Goal: Information Seeking & Learning: Learn about a topic

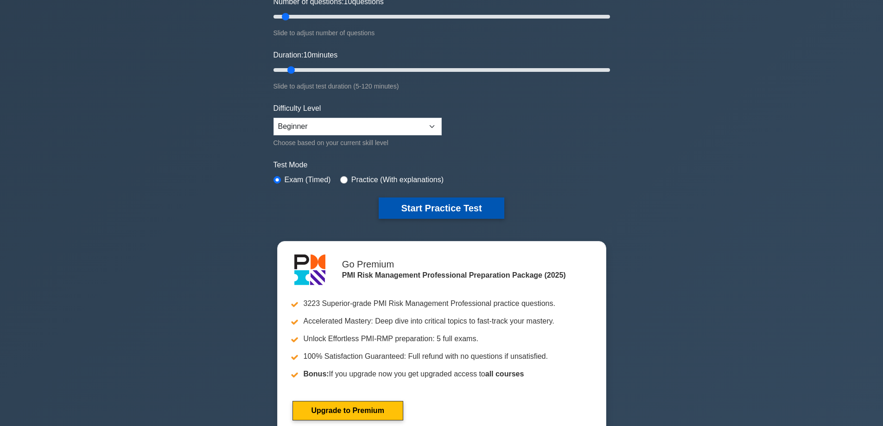
scroll to position [139, 0]
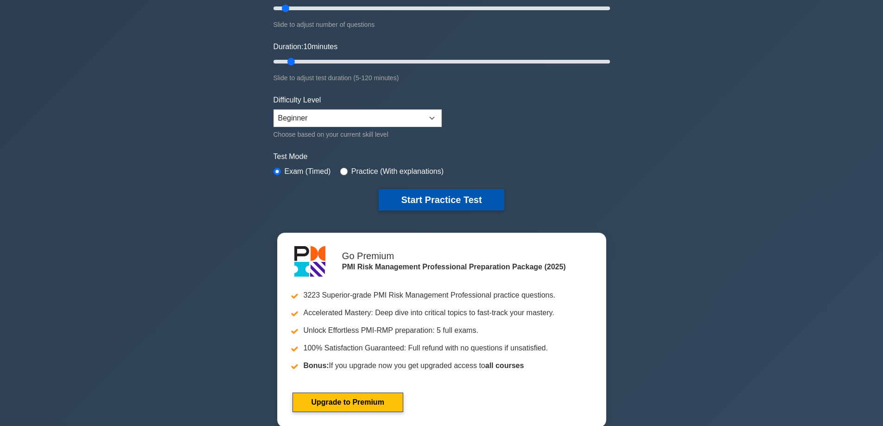
click at [489, 197] on button "Start Practice Test" at bounding box center [441, 199] width 125 height 21
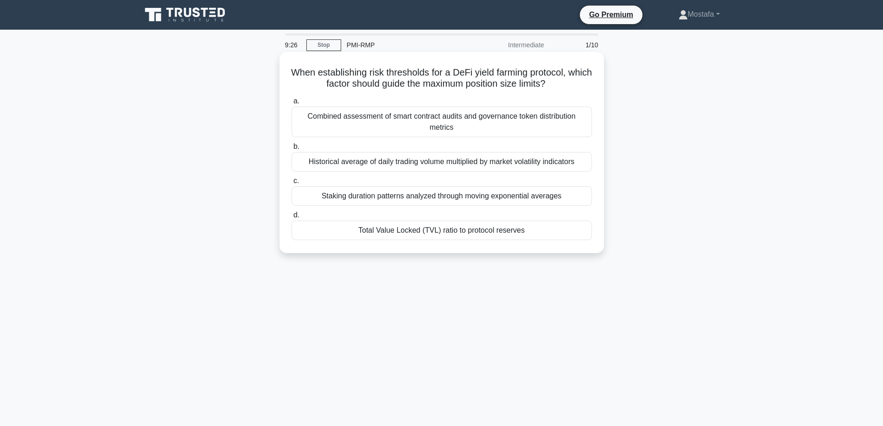
click at [586, 162] on div "Historical average of daily trading volume multiplied by market volatility indi…" at bounding box center [442, 161] width 300 height 19
click at [292, 150] on input "b. Historical average of daily trading volume multiplied by market volatility i…" at bounding box center [292, 147] width 0 height 6
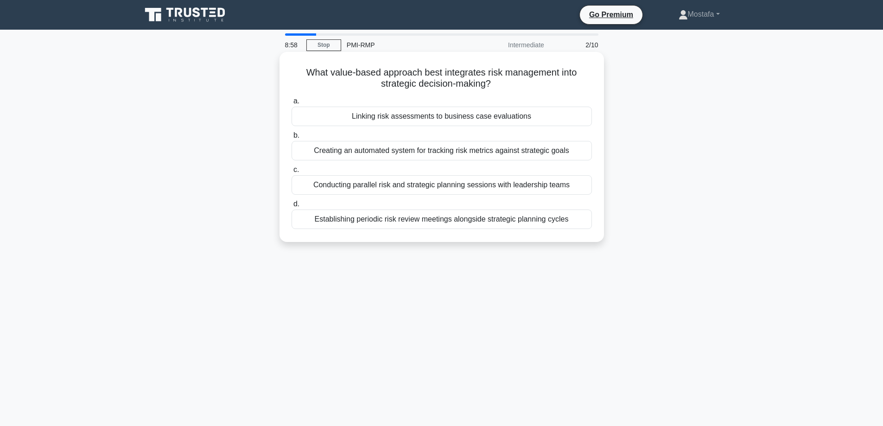
click at [578, 221] on div "Establishing periodic risk review meetings alongside strategic planning cycles" at bounding box center [442, 219] width 300 height 19
click at [292, 207] on input "d. Establishing periodic risk review meetings alongside strategic planning cycl…" at bounding box center [292, 204] width 0 height 6
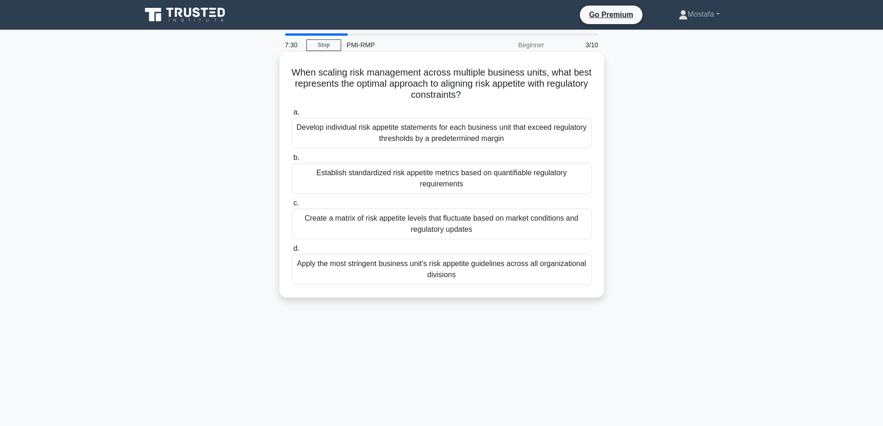
click at [579, 230] on div "Create a matrix of risk appetite levels that fluctuate based on market conditio…" at bounding box center [442, 224] width 300 height 31
click at [292, 206] on input "c. Create a matrix of risk appetite levels that fluctuate based on market condi…" at bounding box center [292, 203] width 0 height 6
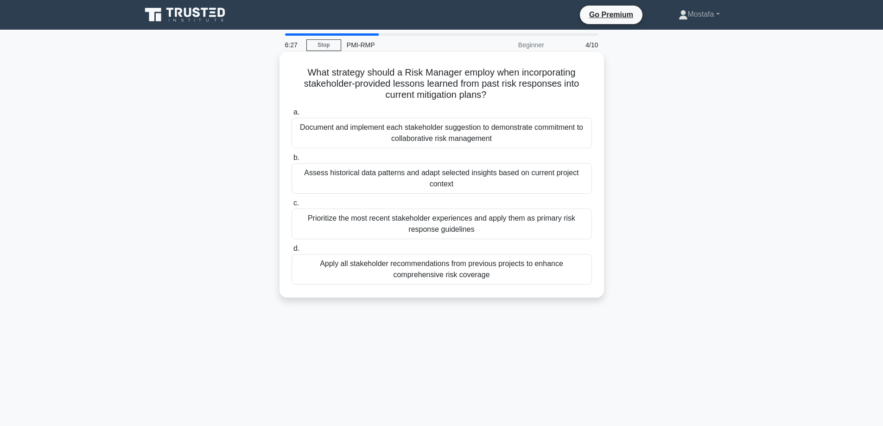
click at [566, 226] on div "Prioritize the most recent stakeholder experiences and apply them as primary ri…" at bounding box center [442, 224] width 300 height 31
click at [292, 206] on input "c. Prioritize the most recent stakeholder experiences and apply them as primary…" at bounding box center [292, 203] width 0 height 6
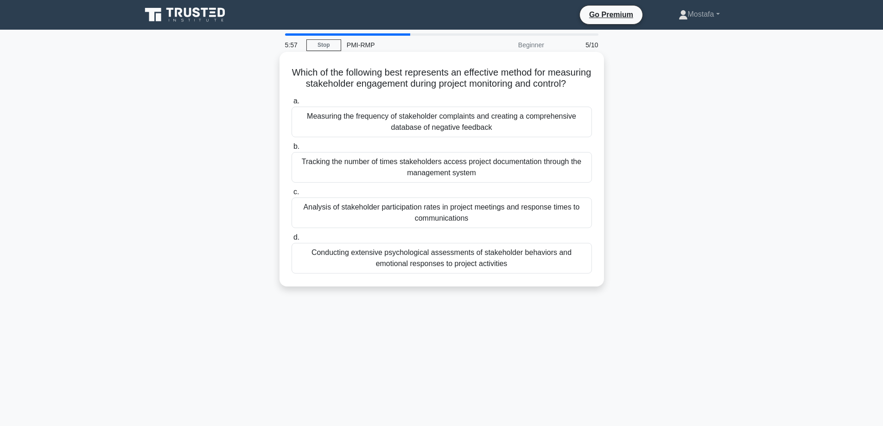
click at [579, 228] on div "Analysis of stakeholder participation rates in project meetings and response ti…" at bounding box center [442, 213] width 300 height 31
click at [292, 195] on input "c. Analysis of stakeholder participation rates in project meetings and response…" at bounding box center [292, 192] width 0 height 6
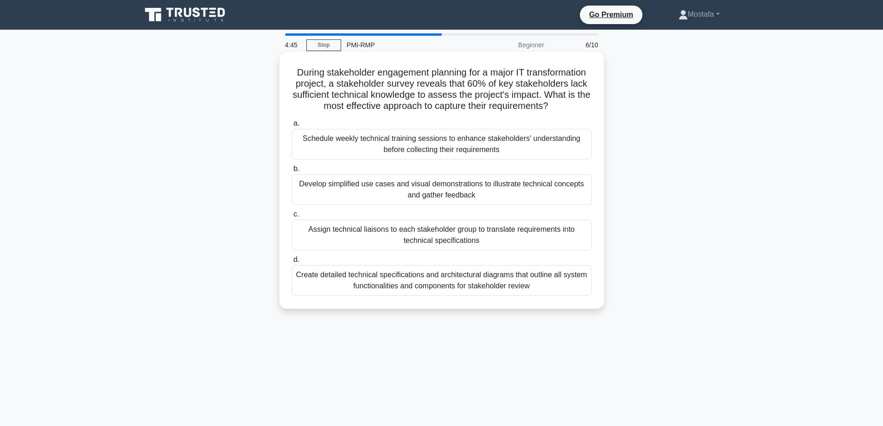
click at [570, 196] on div "Develop simplified use cases and visual demonstrations to illustrate technical …" at bounding box center [442, 189] width 300 height 31
click at [292, 172] on input "b. Develop simplified use cases and visual demonstrations to illustrate technic…" at bounding box center [292, 169] width 0 height 6
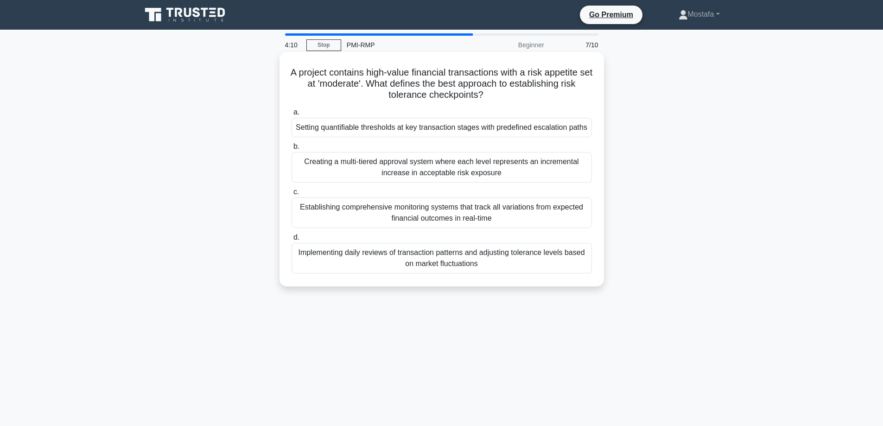
click at [574, 132] on div "Setting quantifiable thresholds at key transaction stages with predefined escal…" at bounding box center [442, 127] width 300 height 19
click at [292, 115] on input "a. Setting quantifiable thresholds at key transaction stages with predefined es…" at bounding box center [292, 112] width 0 height 6
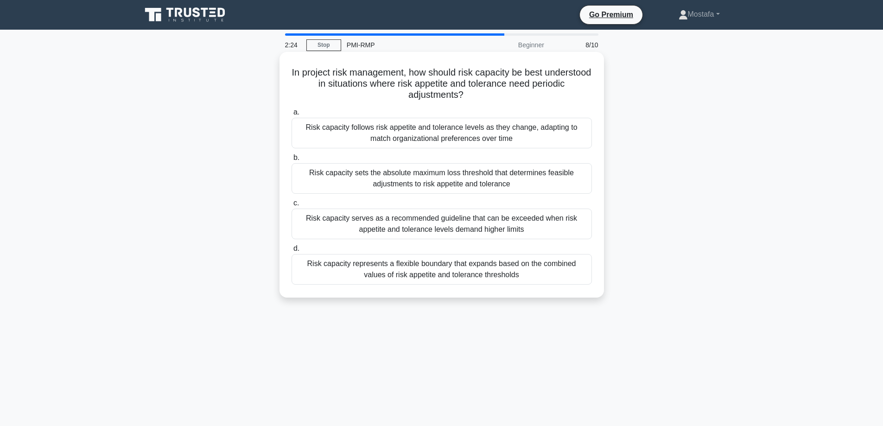
click at [568, 229] on div "Risk capacity serves as a recommended guideline that can be exceeded when risk …" at bounding box center [442, 224] width 300 height 31
click at [292, 206] on input "c. Risk capacity serves as a recommended guideline that can be exceeded when ri…" at bounding box center [292, 203] width 0 height 6
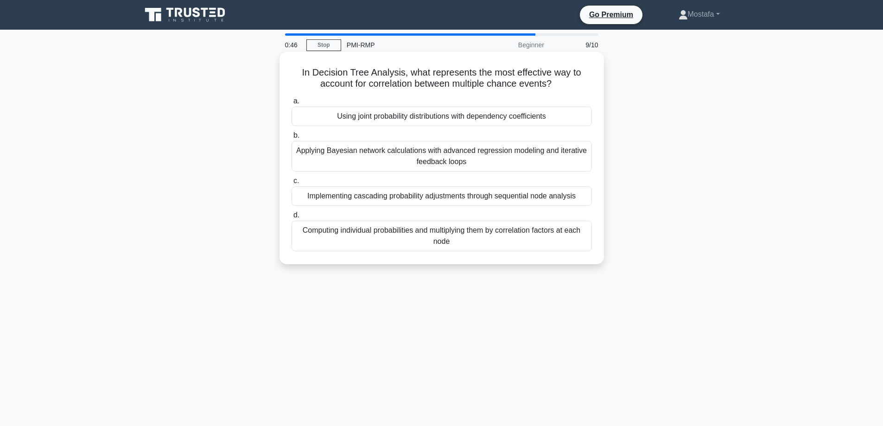
click at [546, 161] on div "Applying Bayesian network calculations with advanced regression modeling and it…" at bounding box center [442, 156] width 300 height 31
click at [292, 139] on input "b. Applying Bayesian network calculations with advanced regression modeling and…" at bounding box center [292, 136] width 0 height 6
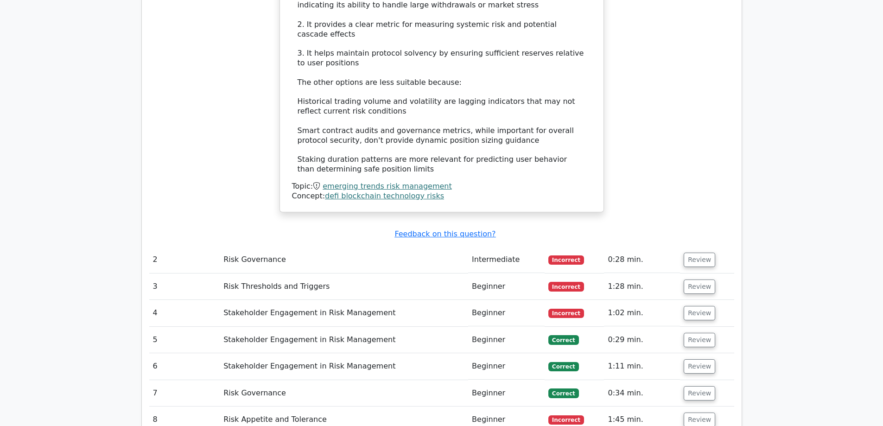
scroll to position [1113, 0]
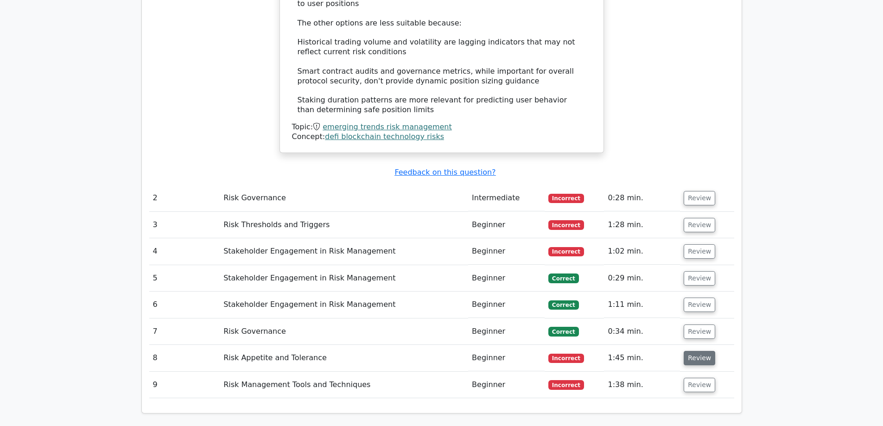
click at [698, 351] on button "Review" at bounding box center [700, 358] width 32 height 14
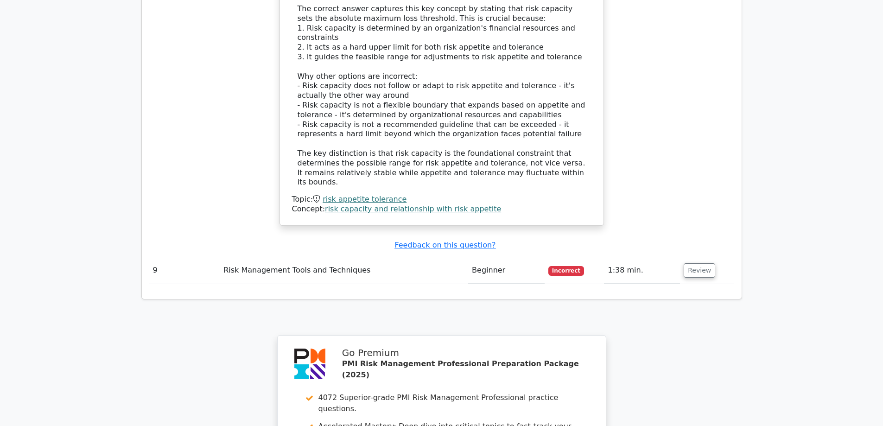
scroll to position [1808, 0]
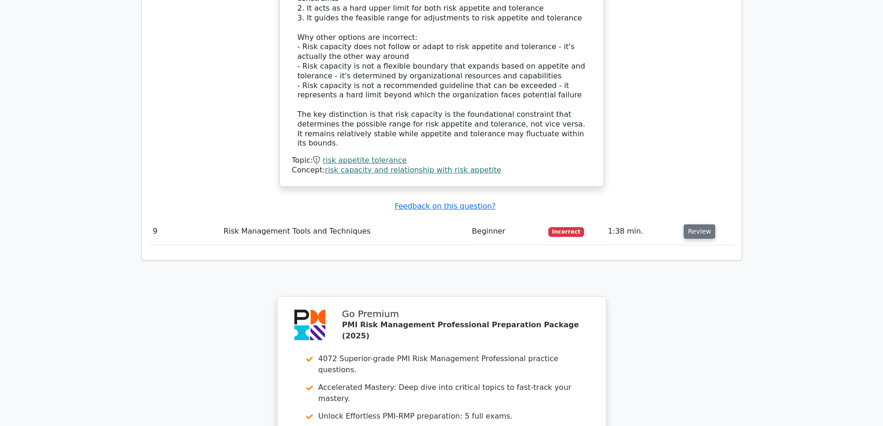
click at [696, 224] on button "Review" at bounding box center [700, 231] width 32 height 14
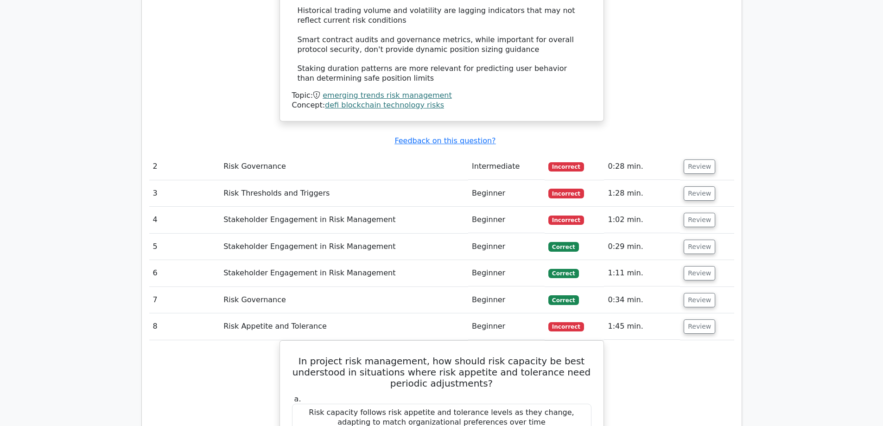
scroll to position [1113, 0]
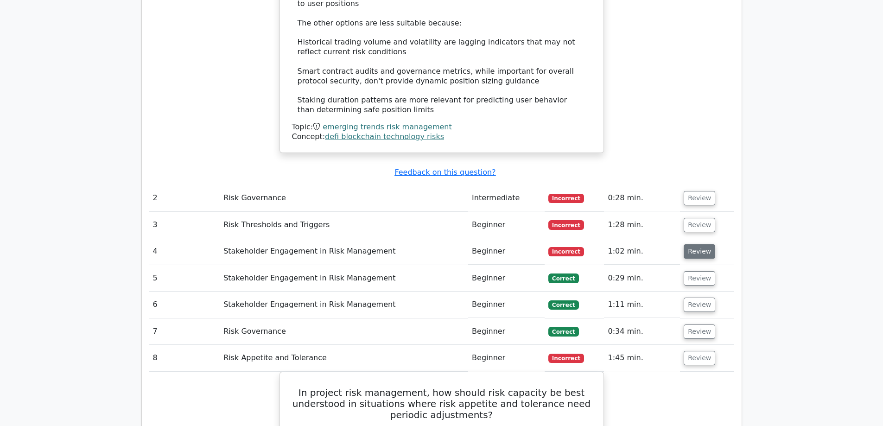
click at [692, 244] on button "Review" at bounding box center [700, 251] width 32 height 14
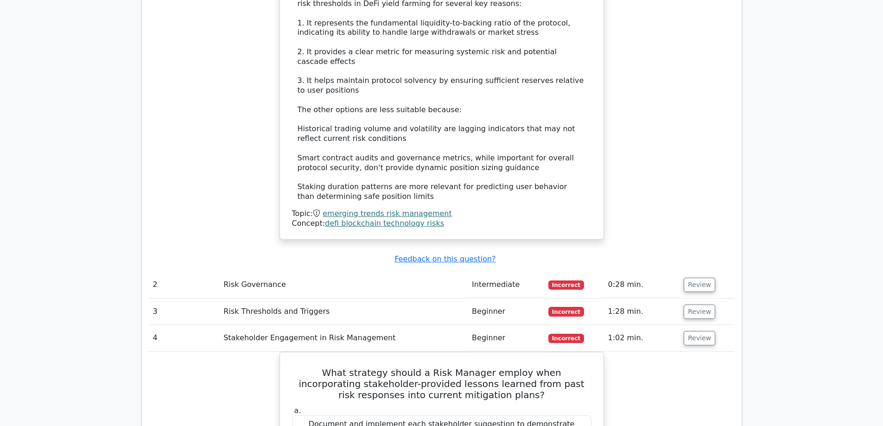
scroll to position [1020, 0]
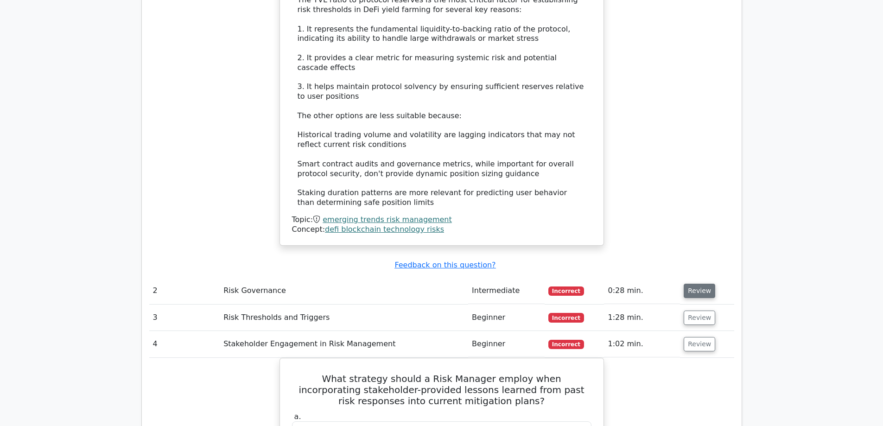
click at [700, 284] on button "Review" at bounding box center [700, 291] width 32 height 14
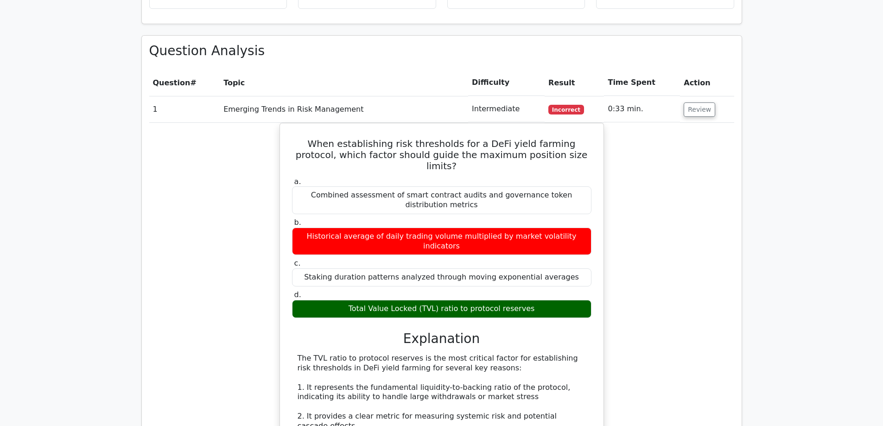
scroll to position [371, 0]
